Goal: Browse casually

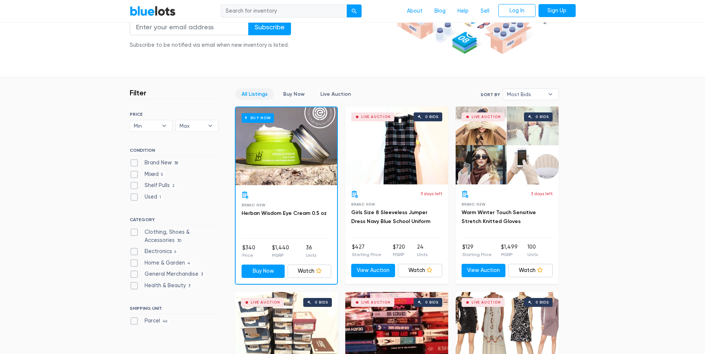
scroll to position [149, 0]
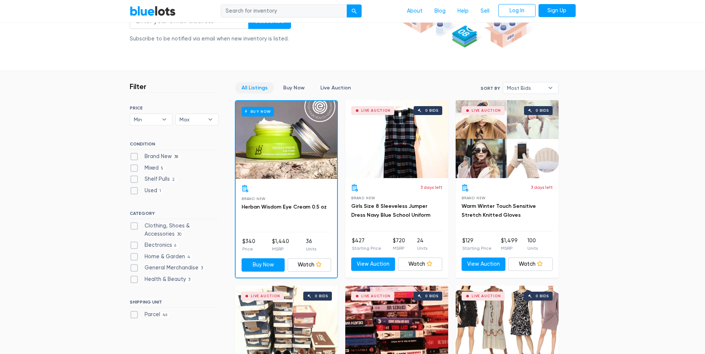
click at [134, 158] on label "Brand New 38" at bounding box center [155, 157] width 51 height 8
click at [134, 157] on New"] "Brand New 38" at bounding box center [132, 155] width 5 height 5
checkbox New"] "true"
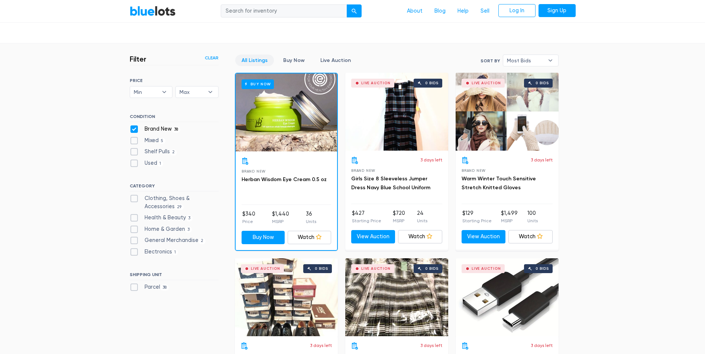
scroll to position [163, 0]
